Goal: Find specific page/section: Find specific page/section

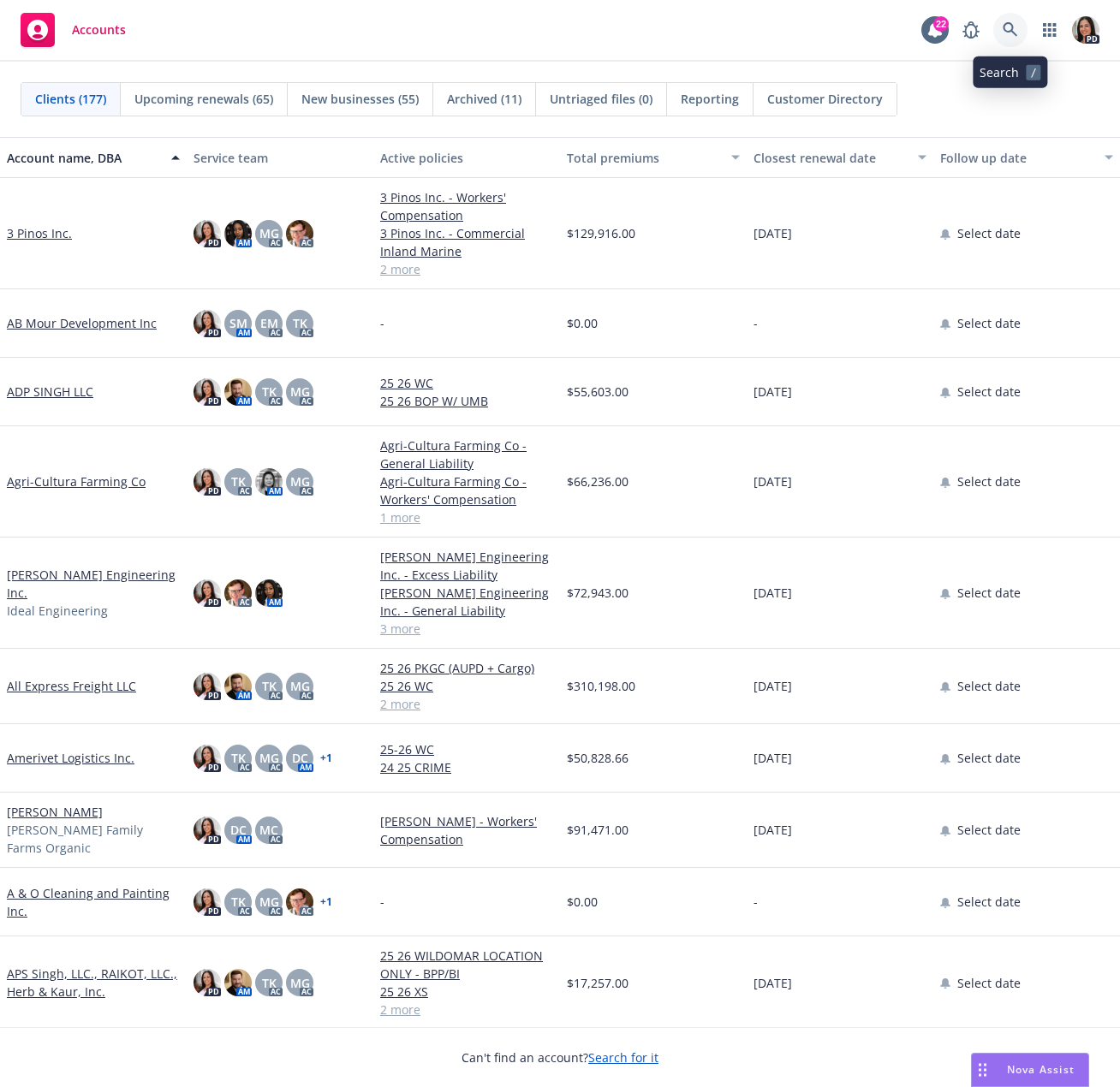
click at [1012, 31] on icon at bounding box center [1010, 29] width 15 height 15
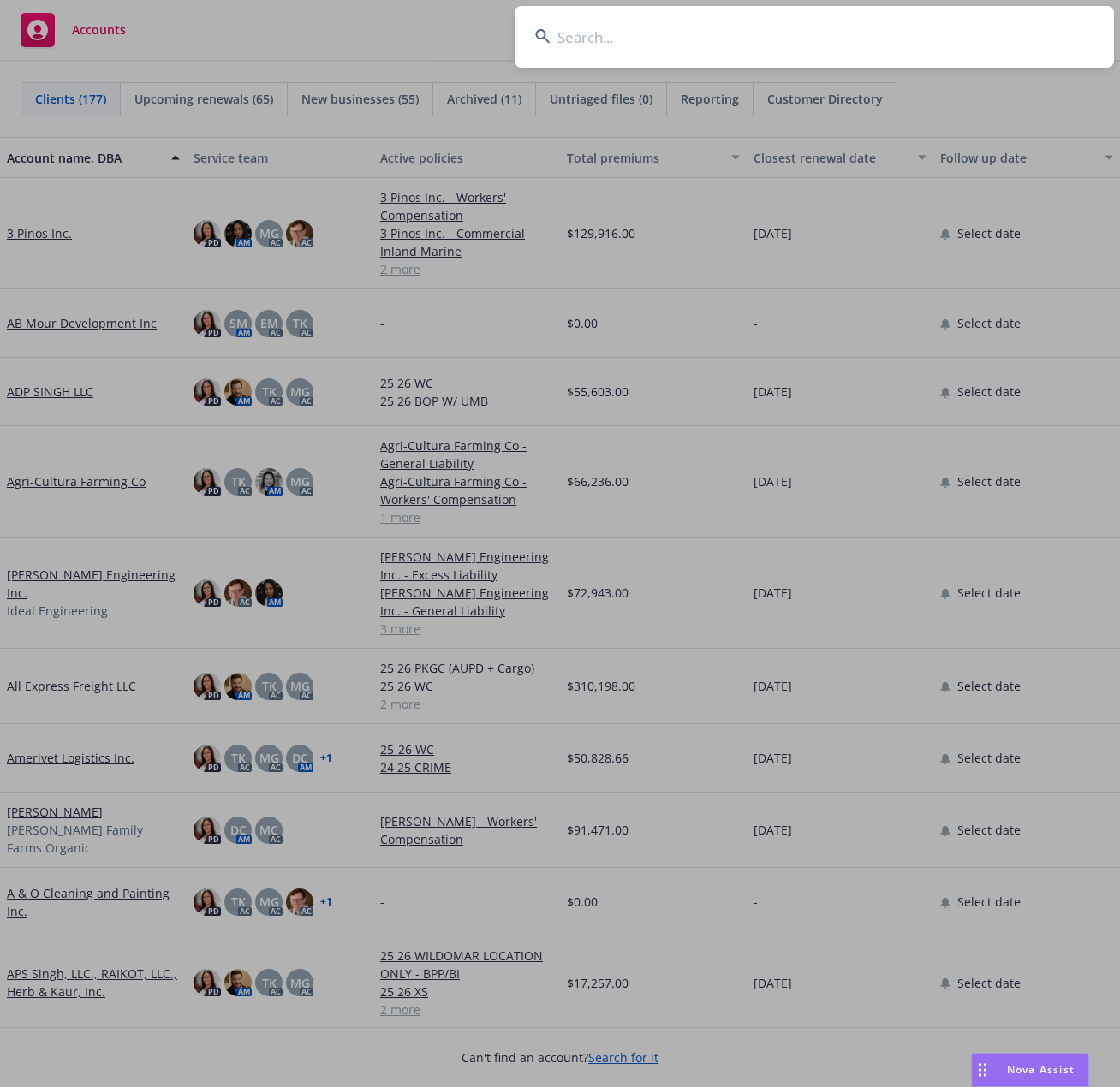
click at [652, 39] on input at bounding box center [814, 37] width 600 height 62
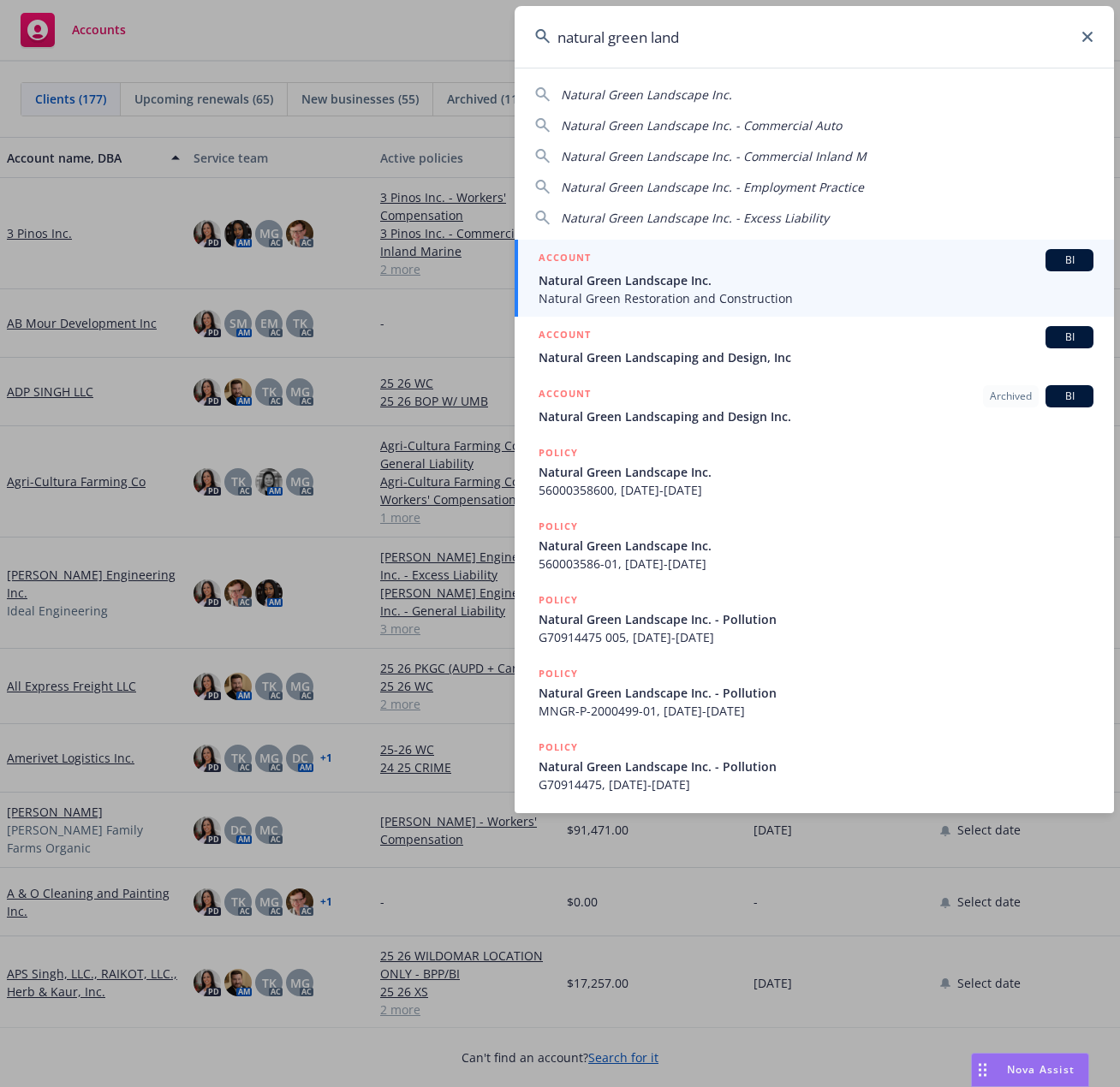
type input "natural green land"
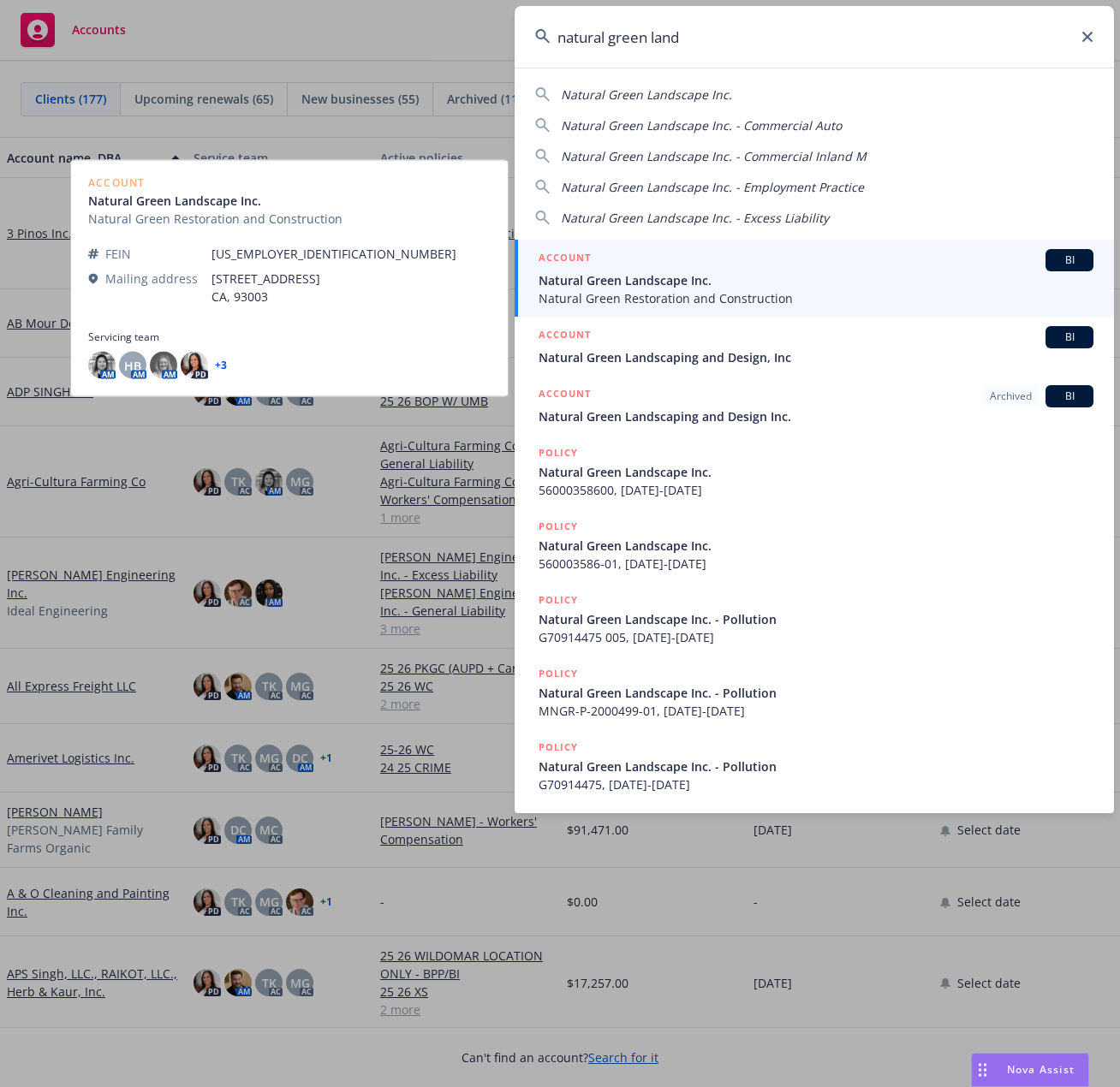
click at [717, 282] on span "Natural Green Landscape Inc." at bounding box center [815, 280] width 555 height 18
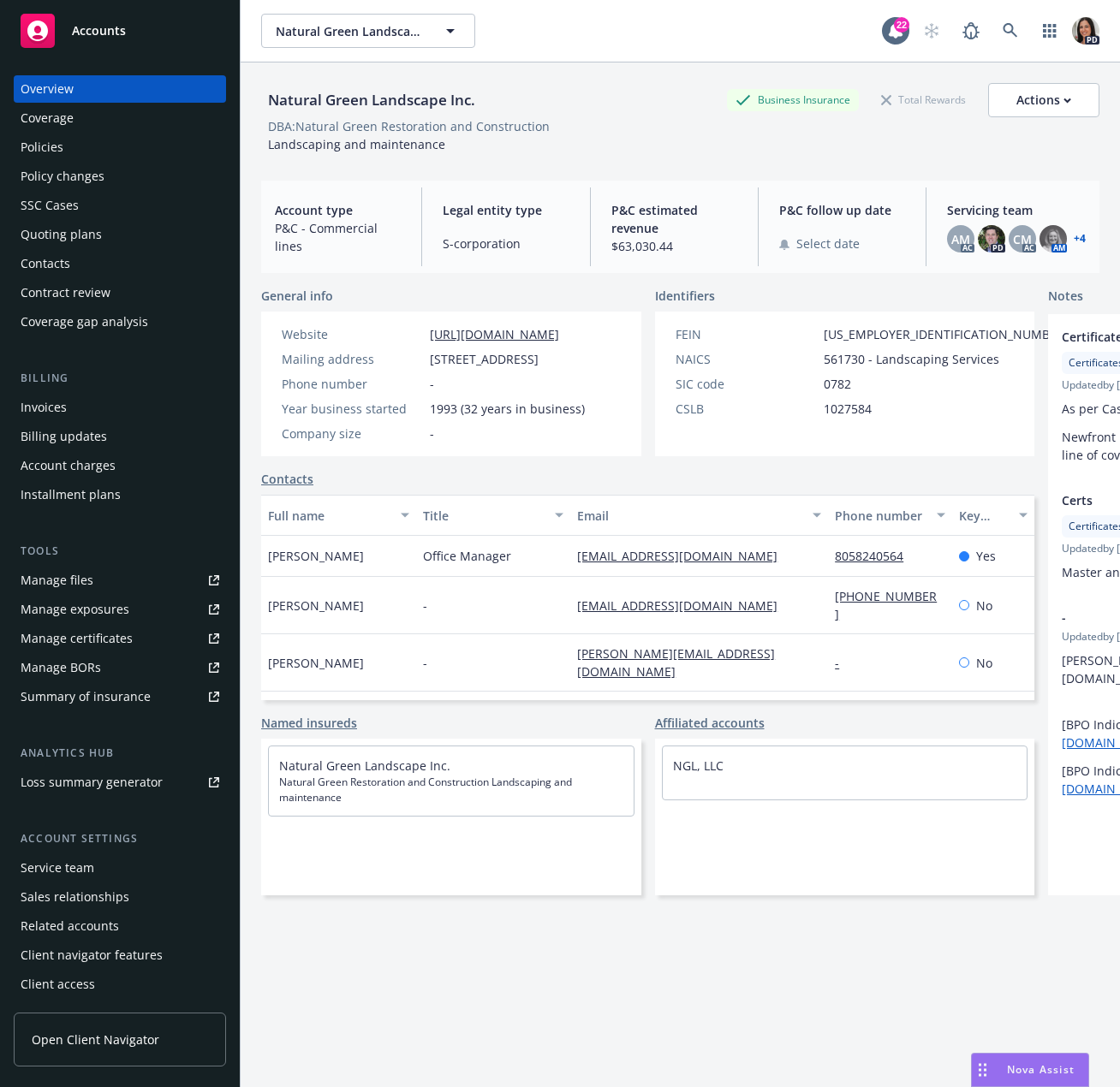
click at [79, 140] on div "Policies" at bounding box center [120, 148] width 199 height 28
